Goal: Complete application form

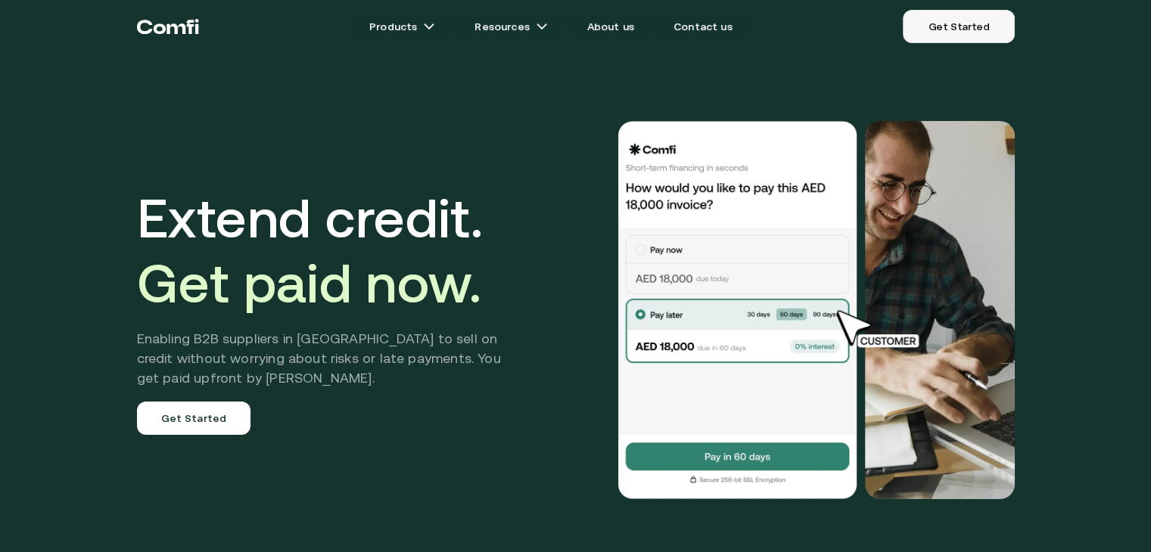
click at [947, 26] on link "Get Started" at bounding box center [958, 26] width 111 height 33
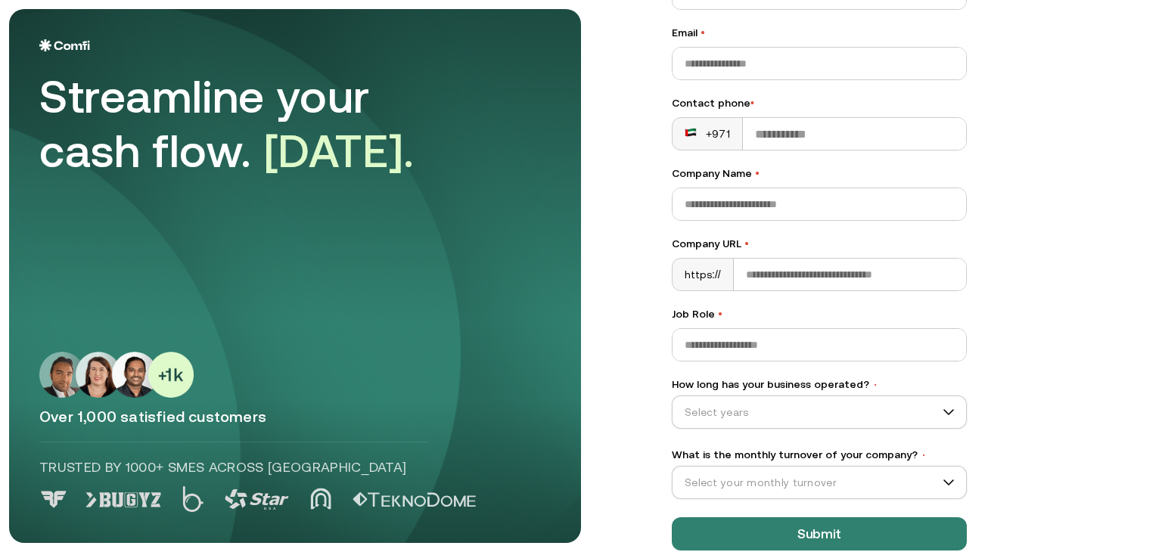
scroll to position [180, 0]
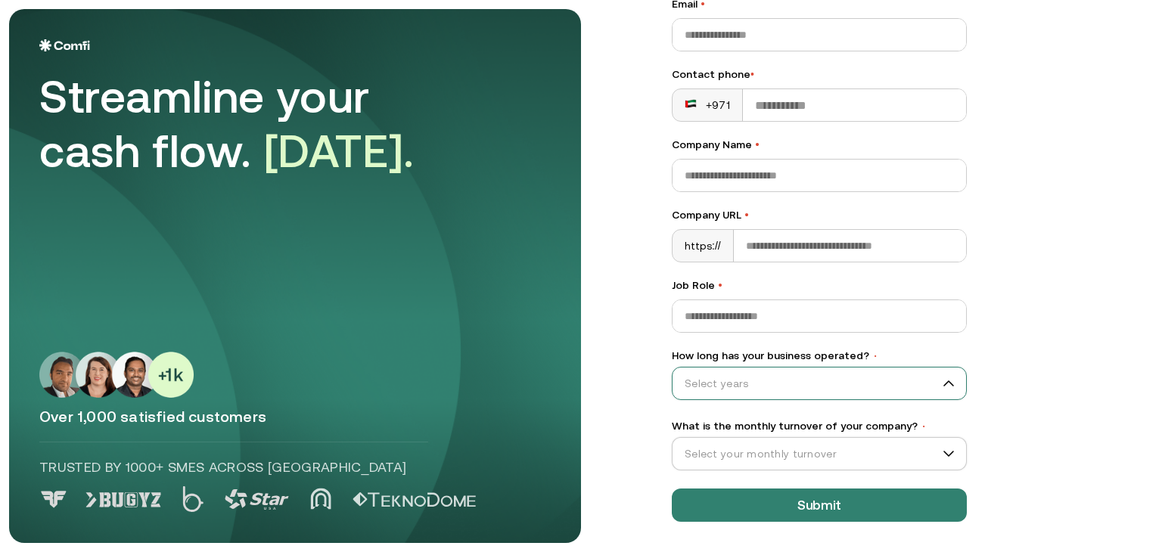
click at [926, 384] on input "How long has your business operated? •" at bounding box center [813, 383] width 280 height 23
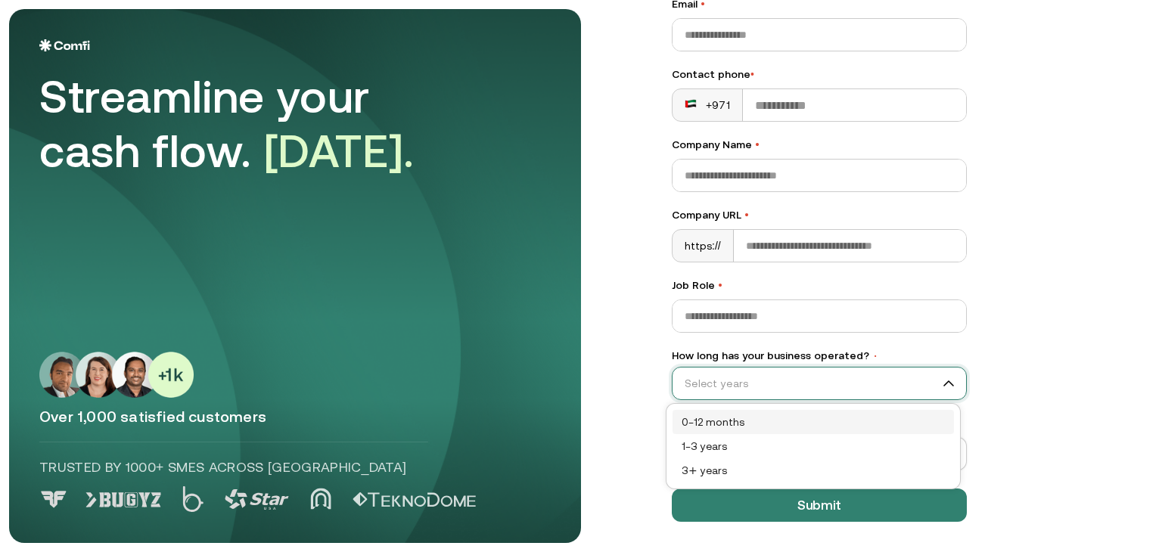
click at [1014, 325] on div "Let’s Get Started Full name • Email • Contact phone • +971 Company Name • Compa…" at bounding box center [897, 96] width 511 height 534
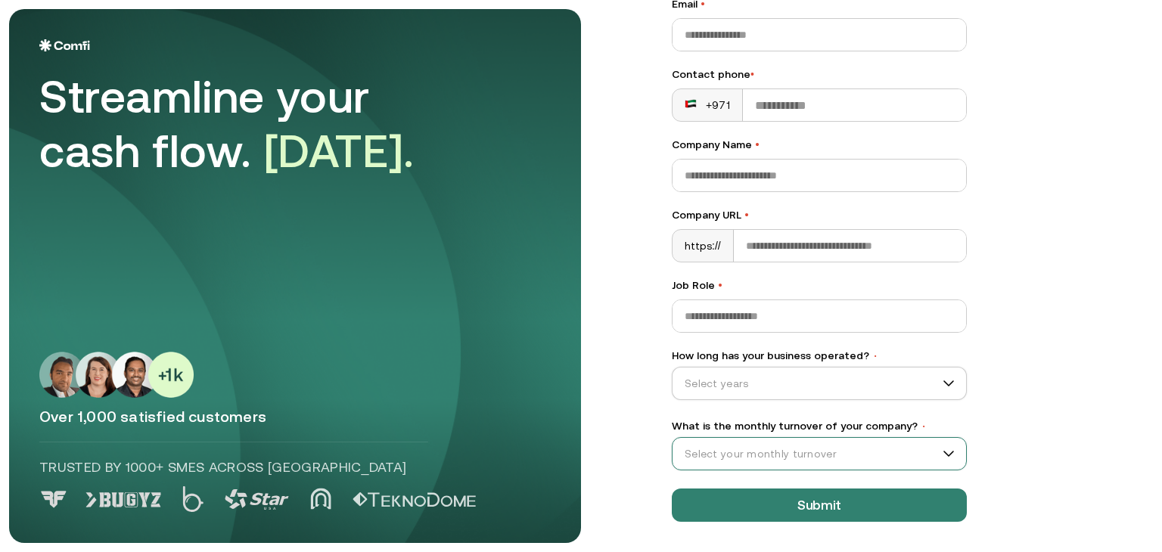
click at [926, 455] on input "What is the monthly turnover of your company? •" at bounding box center [813, 454] width 280 height 23
click at [1017, 391] on main "Streamline your cash flow. [DATE]. Over 1,000 satisfied customers Trusted by 10…" at bounding box center [581, 276] width 1162 height 552
click at [908, 455] on input "What is the monthly turnover of your company? •" at bounding box center [813, 454] width 280 height 23
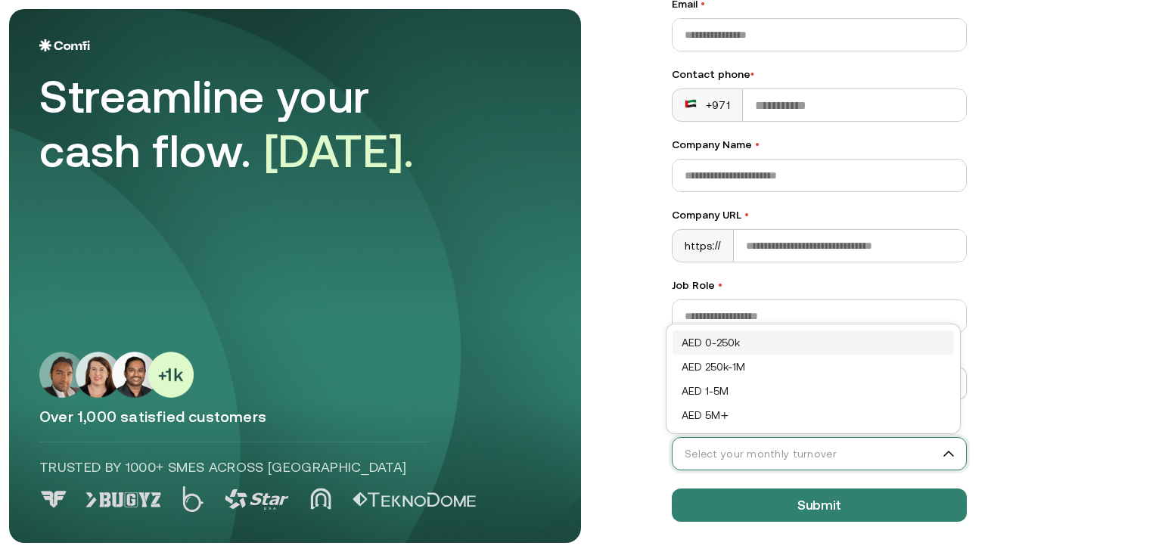
click at [1054, 357] on div "Let’s Get Started Full name • Email • Contact phone • +971 Company Name • Compa…" at bounding box center [897, 96] width 511 height 534
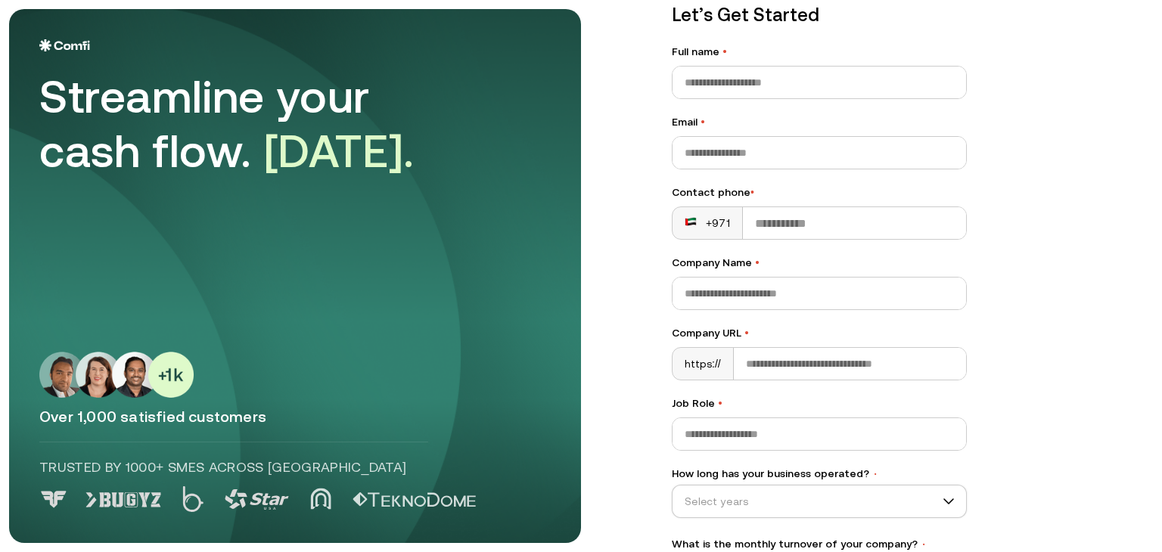
scroll to position [0, 0]
